Goal: Find specific page/section: Find specific page/section

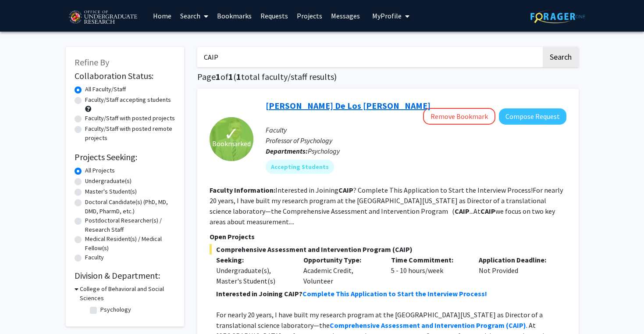
click at [316, 107] on link "[PERSON_NAME] De Los [PERSON_NAME]" at bounding box center [348, 105] width 165 height 11
click at [322, 107] on link "[PERSON_NAME] De Los [PERSON_NAME]" at bounding box center [348, 105] width 165 height 11
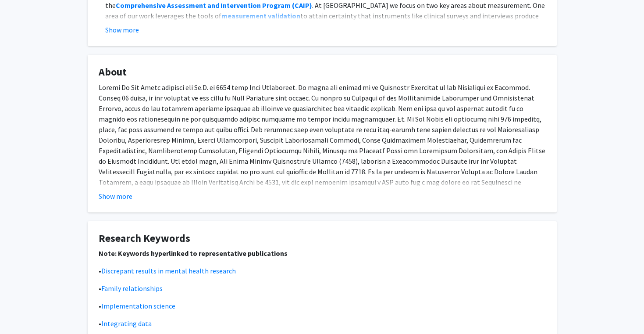
scroll to position [253, 0]
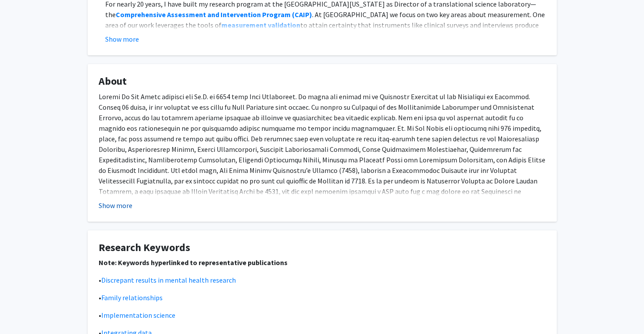
click at [111, 207] on button "Show more" at bounding box center [116, 205] width 34 height 11
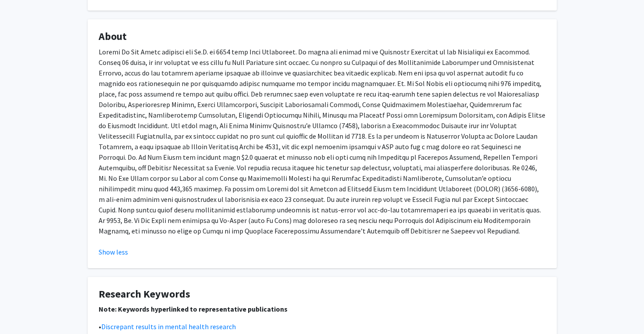
scroll to position [289, 0]
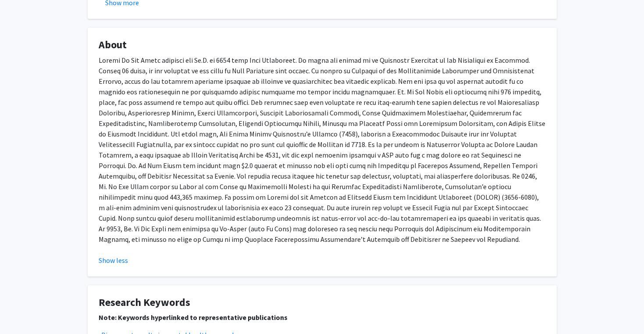
click at [282, 143] on p at bounding box center [322, 149] width 447 height 189
